Goal: Book appointment/travel/reservation

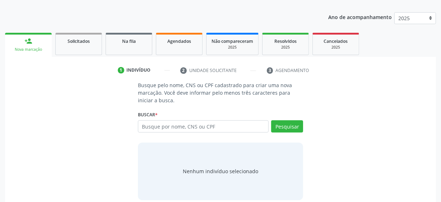
scroll to position [83, 0]
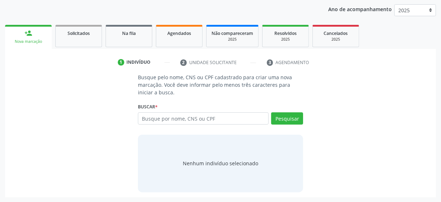
click at [161, 117] on input "text" at bounding box center [203, 118] width 131 height 12
type input "165448076140002"
click at [280, 114] on button "Pesquisar" at bounding box center [287, 118] width 32 height 12
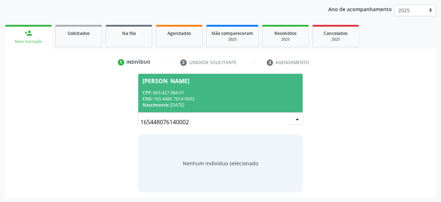
click at [194, 86] on span "[PERSON_NAME] CPF: 863.427.384-91 CNS: 165 4480 7614 0002 Nascimento: 1[DATE]" at bounding box center [220, 93] width 165 height 38
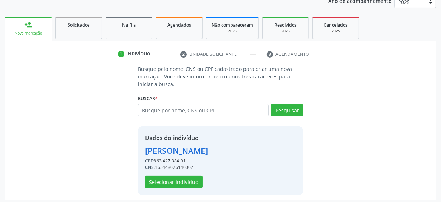
scroll to position [93, 0]
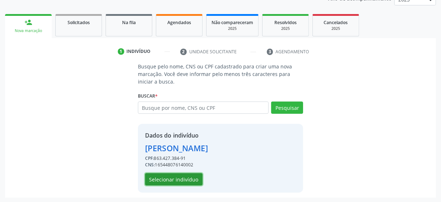
click at [189, 177] on button "Selecionar indivíduo" at bounding box center [173, 179] width 57 height 12
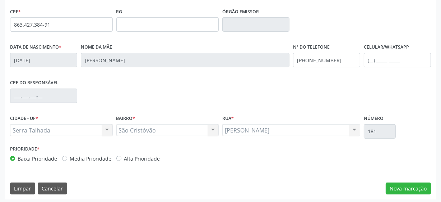
scroll to position [188, 0]
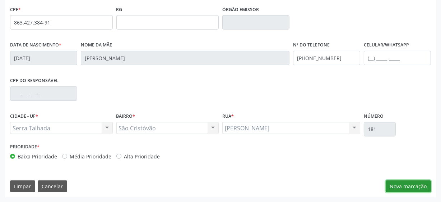
click at [411, 189] on button "Nova marcação" at bounding box center [408, 186] width 45 height 12
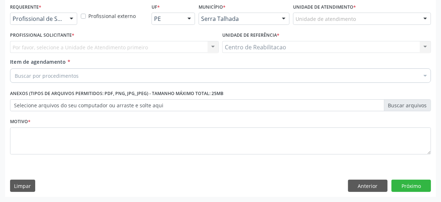
scroll to position [154, 0]
click at [67, 20] on div at bounding box center [71, 19] width 11 height 12
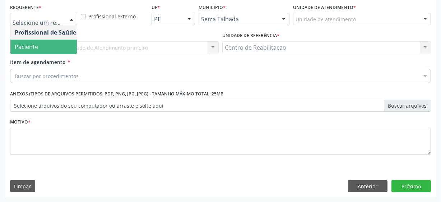
click at [57, 44] on span "Paciente" at bounding box center [45, 47] width 70 height 14
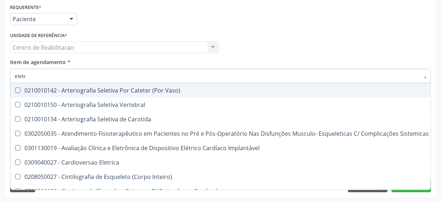
type input "eletro"
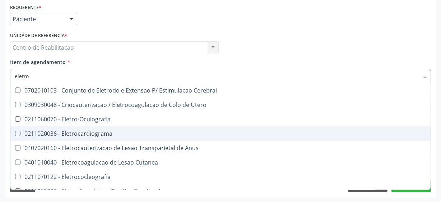
click at [53, 131] on div "0211020036 - Eletrocardiograma" at bounding box center [272, 133] width 514 height 6
checkbox Eletrocardiograma "true"
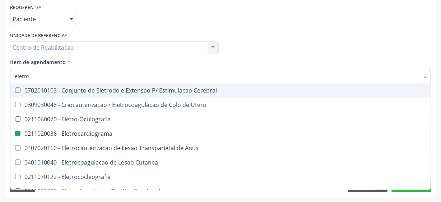
click at [237, 44] on div "Profissional Solicitante Por favor, selecione a Unidade de Atendimento primeiro…" at bounding box center [220, 44] width 425 height 28
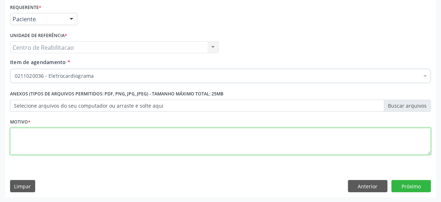
click at [35, 147] on textarea at bounding box center [220, 141] width 421 height 27
type textarea "**"
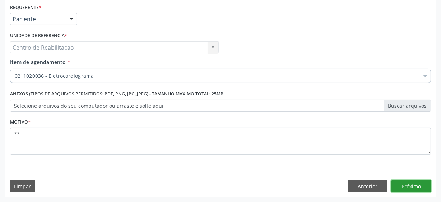
click at [410, 186] on button "Próximo" at bounding box center [412, 186] width 40 height 12
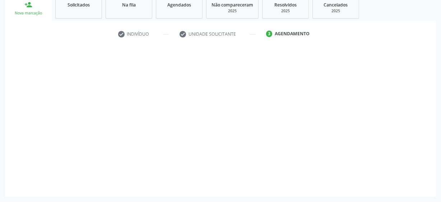
scroll to position [111, 0]
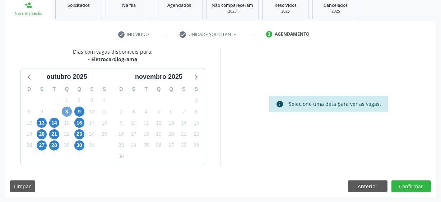
click at [66, 110] on span "8" at bounding box center [67, 111] width 10 height 10
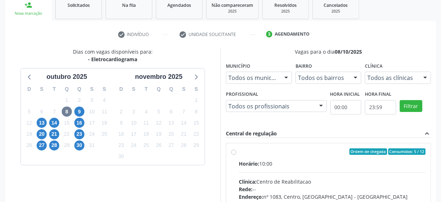
click at [239, 151] on label "Ordem de chegada Consumidos: 5 / 12 Horário: 10:00 Clínica: Centro de Reabilita…" at bounding box center [332, 203] width 187 height 110
click at [233, 151] on input "Ordem de chegada Consumidos: 5 / 12 Horário: 10:00 Clínica: Centro de Reabilita…" at bounding box center [233, 151] width 5 height 6
radio input "true"
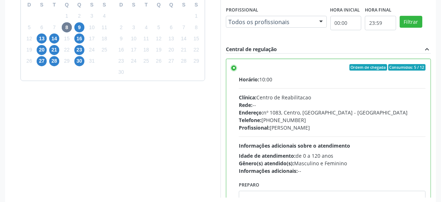
scroll to position [227, 0]
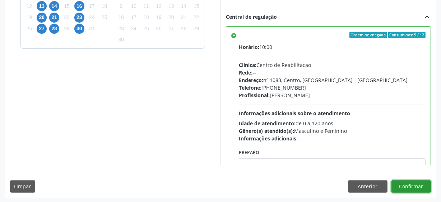
click at [415, 186] on button "Confirmar" at bounding box center [412, 186] width 40 height 12
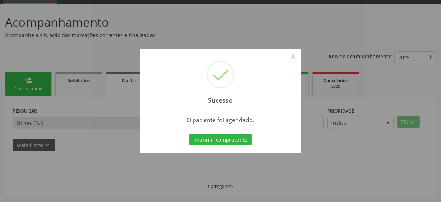
scroll to position [35, 0]
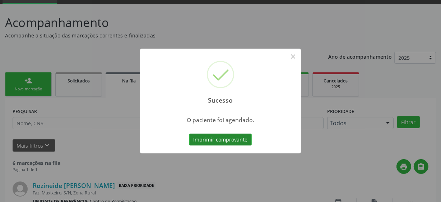
click at [226, 138] on button "Imprimir comprovante" at bounding box center [220, 139] width 63 height 12
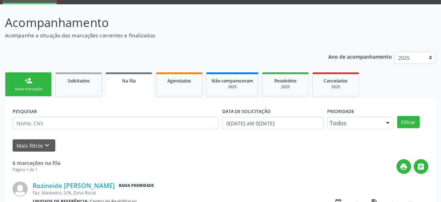
click at [34, 84] on link "person_add Nova marcação" at bounding box center [28, 84] width 47 height 24
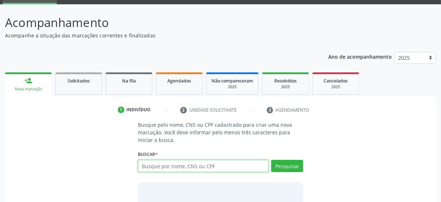
click at [176, 168] on input "text" at bounding box center [203, 165] width 131 height 12
type input "700009022808100"
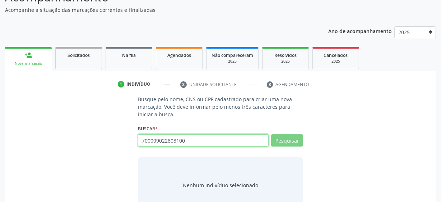
scroll to position [83, 0]
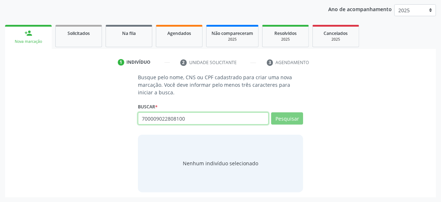
click at [174, 114] on input "700009022808100" at bounding box center [203, 118] width 131 height 12
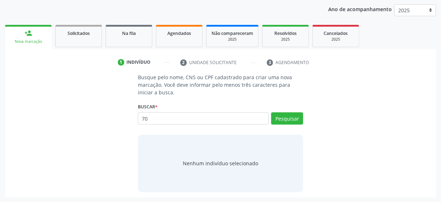
type input "7"
type input "eminason floren"
click at [291, 120] on button "Pesquisar" at bounding box center [287, 118] width 32 height 12
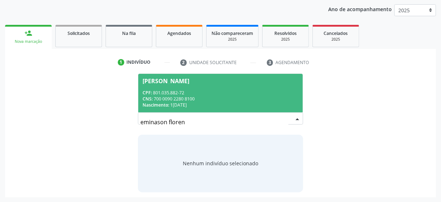
click at [278, 119] on input "eminason floren" at bounding box center [214, 122] width 148 height 14
click at [214, 85] on span "[PERSON_NAME] CPF: 801.035.882-72 CNS: 700 0090 2280 8100 Nascimento: [DATE]" at bounding box center [220, 93] width 165 height 38
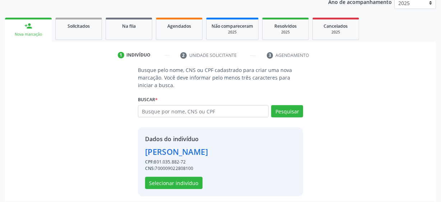
scroll to position [93, 0]
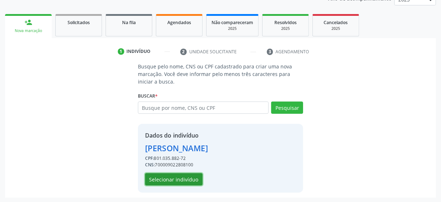
click at [182, 179] on button "Selecionar indivíduo" at bounding box center [173, 179] width 57 height 12
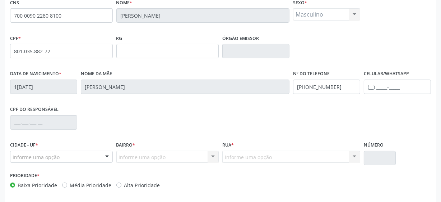
scroll to position [188, 0]
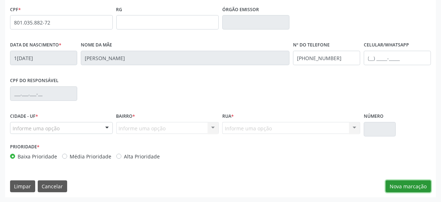
click at [408, 187] on button "Nova marcação" at bounding box center [408, 186] width 45 height 12
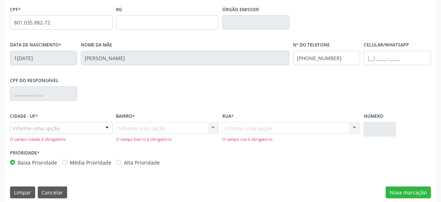
click at [47, 131] on div "Informe uma opção" at bounding box center [61, 128] width 103 height 12
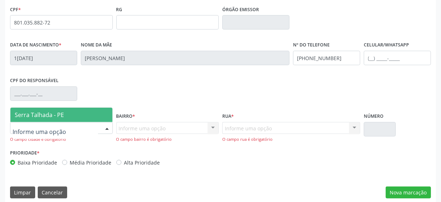
click at [47, 116] on span "Serra Talhada - PE" at bounding box center [39, 115] width 49 height 8
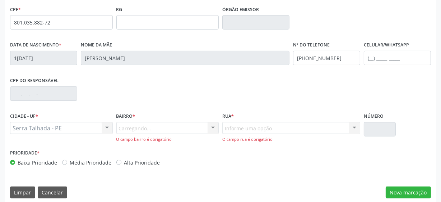
click at [168, 125] on div "Carregando... Nenhum resultado encontrado para: " " Nenhuma opção encontrada. D…" at bounding box center [167, 132] width 103 height 20
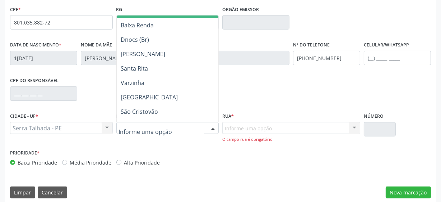
scroll to position [130, 0]
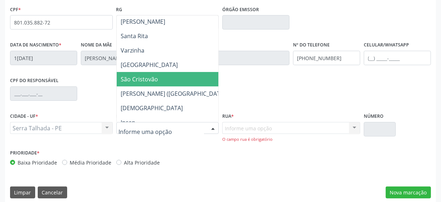
click at [176, 77] on span "São Cristovão" at bounding box center [174, 79] width 115 height 14
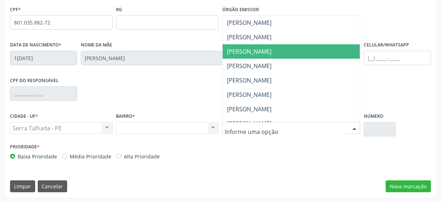
click at [244, 45] on span "[PERSON_NAME]" at bounding box center [291, 51] width 137 height 14
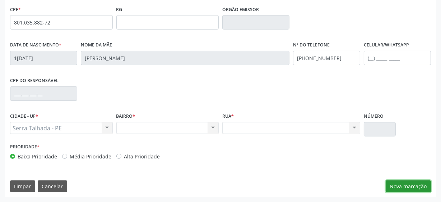
click at [399, 185] on button "Nova marcação" at bounding box center [408, 186] width 45 height 12
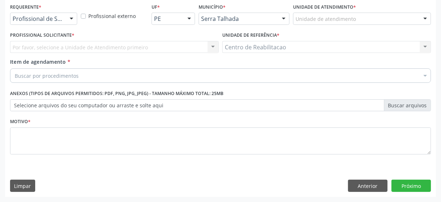
scroll to position [154, 0]
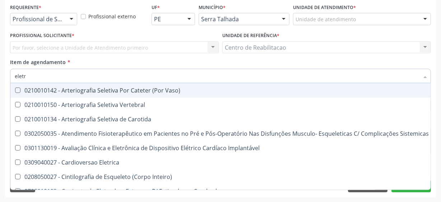
type input "eletro"
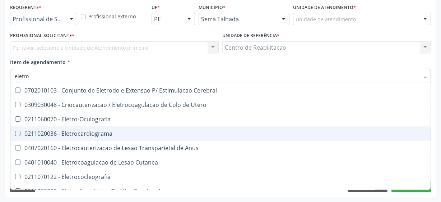
click at [18, 133] on Eletrocardiograma at bounding box center [17, 132] width 5 height 5
click at [15, 133] on Eletrocardiograma "checkbox" at bounding box center [12, 133] width 5 height 5
checkbox Eletrocardiograma "true"
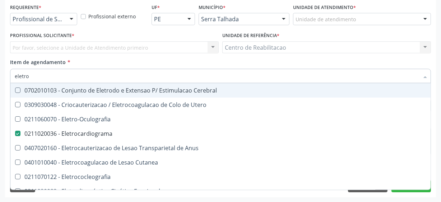
click at [294, 60] on div "Item de agendamento * eletro Desfazer seleção 0702010103 - Conjunto de Eletrodo…" at bounding box center [220, 69] width 421 height 23
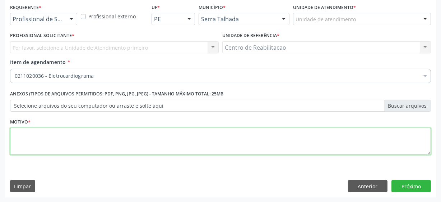
click at [85, 147] on textarea at bounding box center [220, 141] width 421 height 27
type textarea "**"
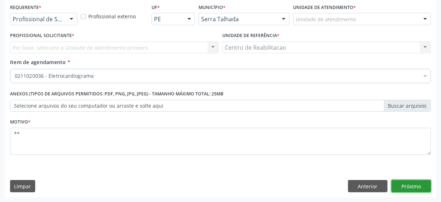
click at [405, 183] on button "Próximo" at bounding box center [412, 186] width 40 height 12
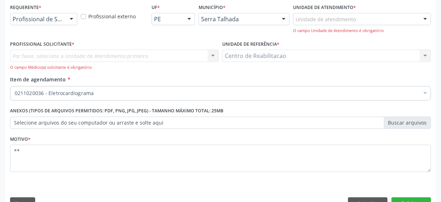
click at [329, 28] on div "O campo Unidade de Atendimento é obrigatório" at bounding box center [362, 31] width 138 height 6
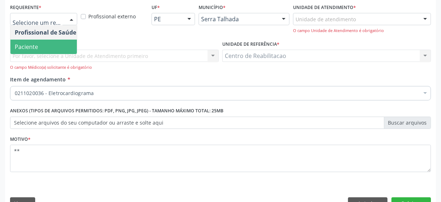
click at [39, 43] on span "Paciente" at bounding box center [45, 47] width 70 height 14
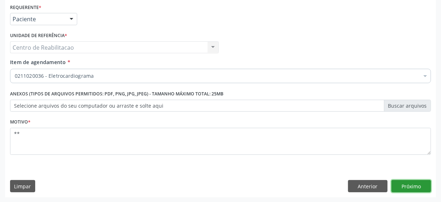
click at [406, 186] on button "Próximo" at bounding box center [412, 186] width 40 height 12
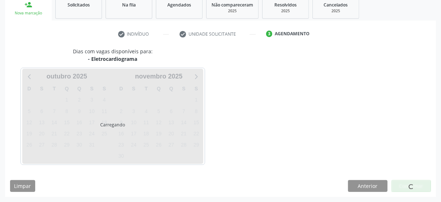
scroll to position [111, 0]
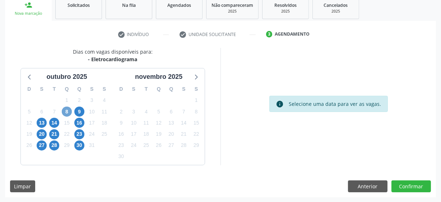
click at [70, 111] on span "8" at bounding box center [67, 111] width 10 height 10
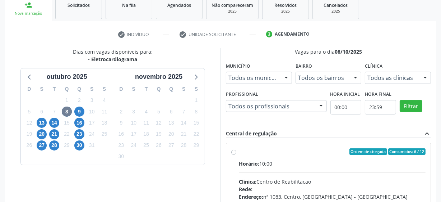
click at [239, 151] on label "Ordem de chegada Consumidos: 6 / 12 Horário: 10:00 Clínica: Centro de Reabilita…" at bounding box center [332, 203] width 187 height 110
click at [233, 151] on input "Ordem de chegada Consumidos: 6 / 12 Horário: 10:00 Clínica: Centro de Reabilita…" at bounding box center [233, 151] width 5 height 6
radio input "true"
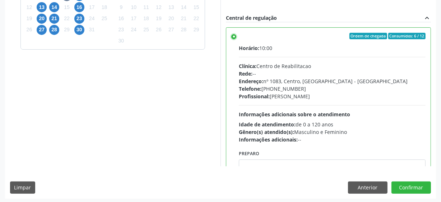
scroll to position [227, 0]
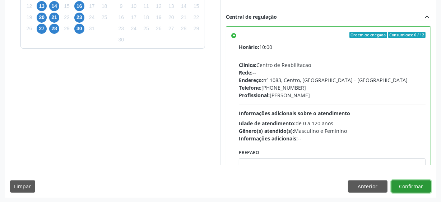
click at [409, 184] on button "Confirmar" at bounding box center [412, 186] width 40 height 12
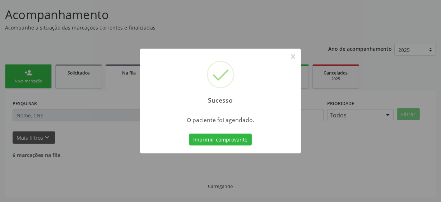
scroll to position [35, 0]
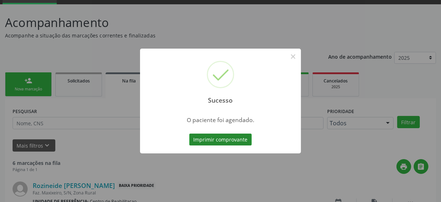
click at [235, 141] on button "Imprimir comprovante" at bounding box center [220, 139] width 63 height 12
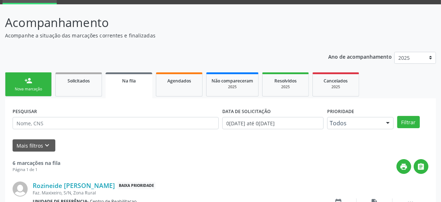
click at [14, 89] on div "Nova marcação" at bounding box center [28, 88] width 36 height 5
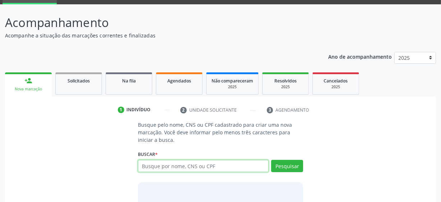
click at [152, 162] on input "text" at bounding box center [203, 165] width 131 height 12
type input "[PERSON_NAME]"
click at [194, 168] on input "[PERSON_NAME]" at bounding box center [203, 165] width 131 height 12
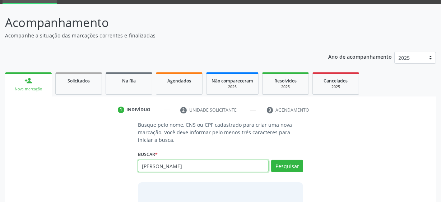
click at [194, 168] on input "[PERSON_NAME]" at bounding box center [203, 165] width 131 height 12
type input "93447604387"
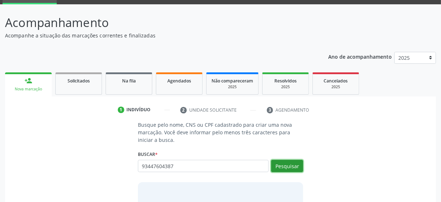
click at [273, 164] on button "Pesquisar" at bounding box center [287, 165] width 32 height 12
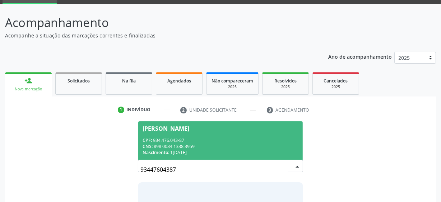
click at [182, 129] on div "[PERSON_NAME]" at bounding box center [166, 128] width 47 height 6
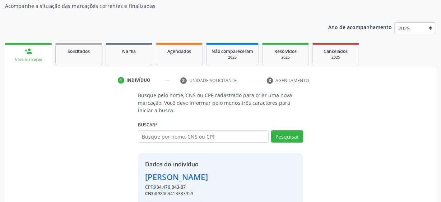
scroll to position [93, 0]
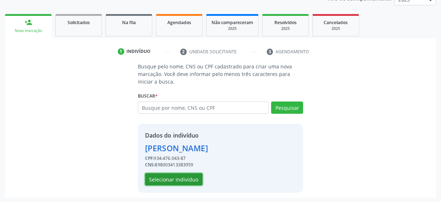
click at [194, 177] on button "Selecionar indivíduo" at bounding box center [173, 179] width 57 height 12
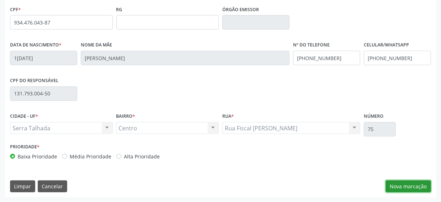
click at [405, 187] on button "Nova marcação" at bounding box center [408, 186] width 45 height 12
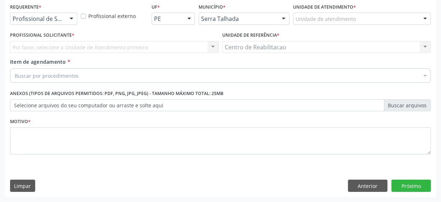
scroll to position [154, 0]
click at [66, 22] on div at bounding box center [71, 19] width 11 height 12
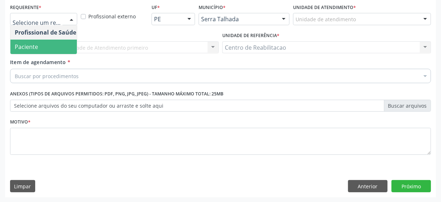
click at [43, 48] on span "Paciente" at bounding box center [45, 47] width 70 height 14
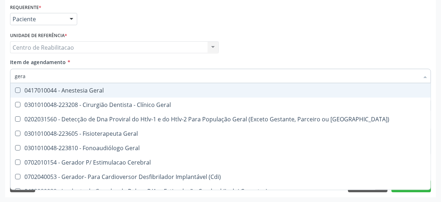
type input "geral"
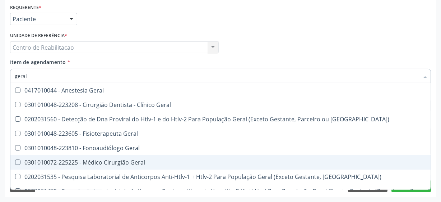
click at [17, 161] on Geral at bounding box center [17, 161] width 5 height 5
click at [15, 161] on Geral "checkbox" at bounding box center [12, 161] width 5 height 5
checkbox Geral "true"
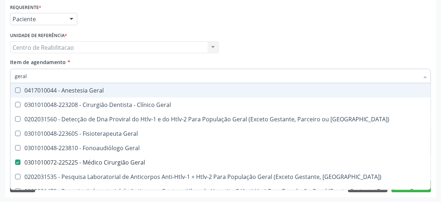
click at [295, 55] on div "Profissional Solicitante Por favor, selecione a Unidade de Atendimento primeiro…" at bounding box center [220, 44] width 425 height 28
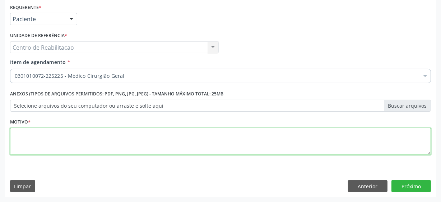
click at [82, 151] on textarea at bounding box center [220, 141] width 421 height 27
type textarea "**"
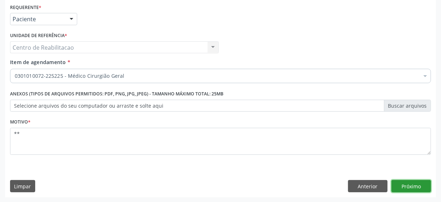
click at [423, 188] on button "Próximo" at bounding box center [412, 186] width 40 height 12
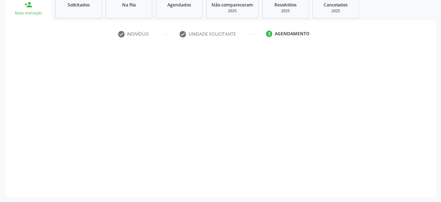
scroll to position [111, 0]
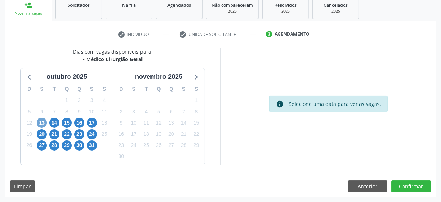
click at [41, 120] on span "13" at bounding box center [42, 122] width 10 height 10
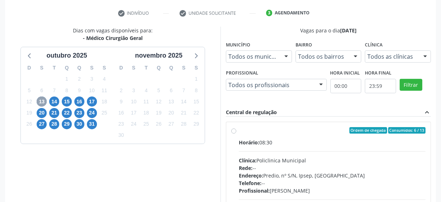
scroll to position [143, 0]
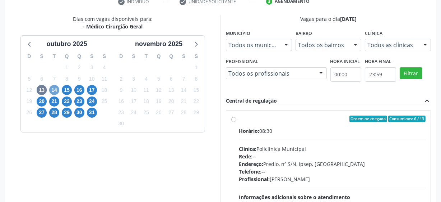
click at [55, 93] on span "14" at bounding box center [54, 90] width 10 height 10
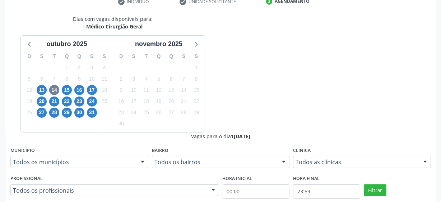
radio input "true"
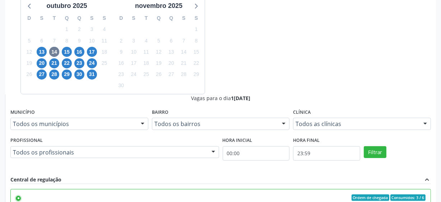
scroll to position [227, 0]
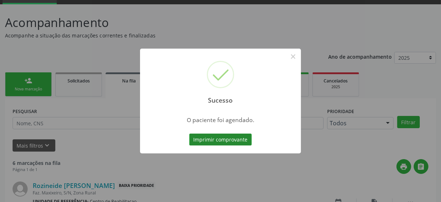
click at [231, 140] on button "Imprimir comprovante" at bounding box center [220, 139] width 63 height 12
